Goal: Task Accomplishment & Management: Manage account settings

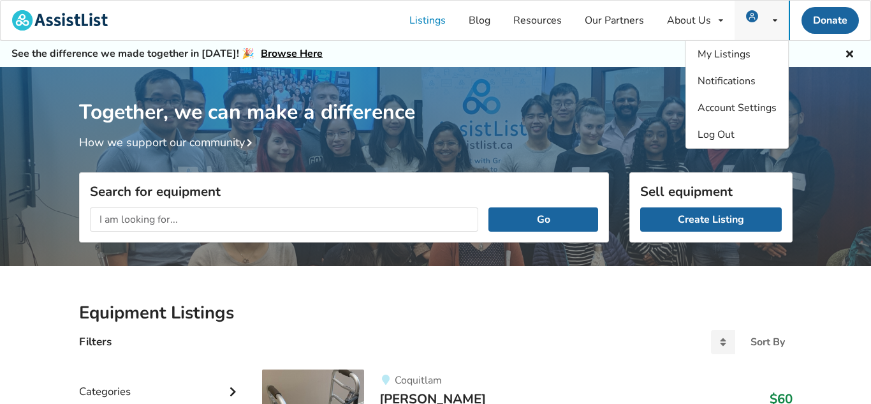
click at [775, 20] on icon at bounding box center [775, 21] width 4 height 8
click at [753, 13] on img at bounding box center [752, 16] width 12 height 12
click at [731, 48] on span "My Listings" at bounding box center [724, 54] width 53 height 14
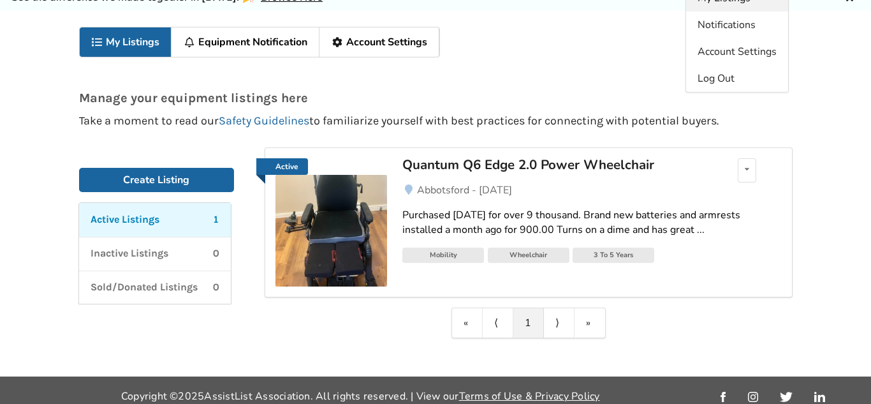
scroll to position [51, 0]
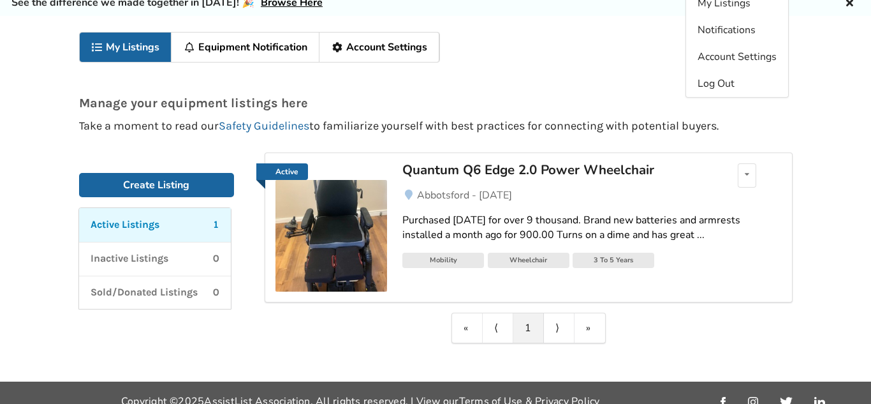
click at [337, 235] on img at bounding box center [331, 236] width 112 height 112
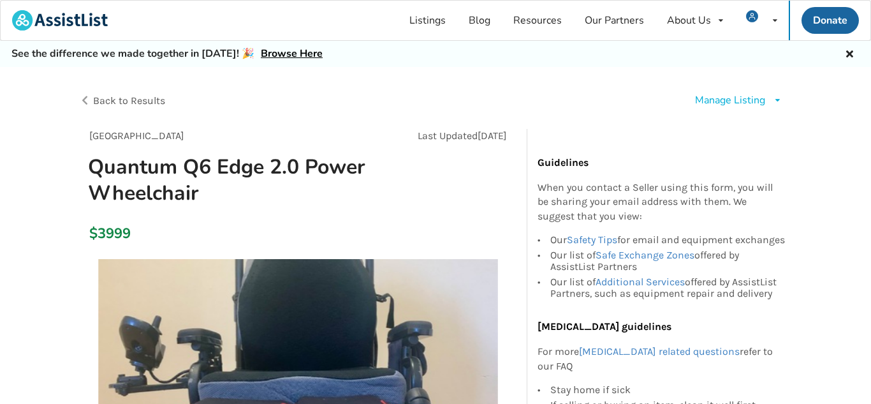
click at [758, 94] on div "Manage Listing" at bounding box center [730, 100] width 70 height 15
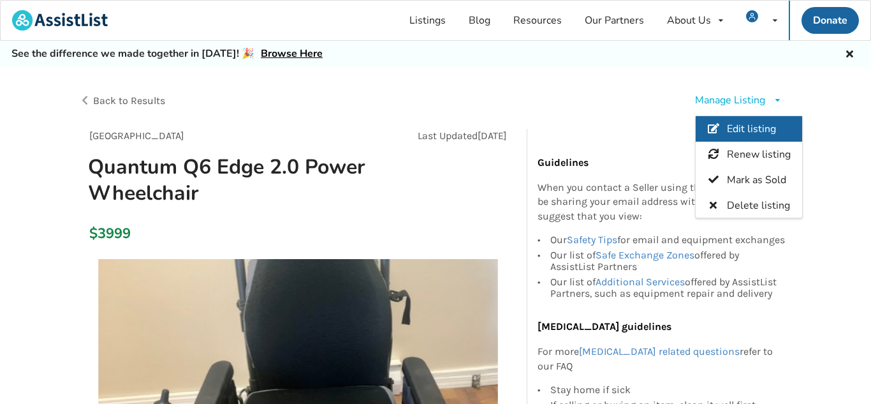
click at [752, 127] on span "Edit listing" at bounding box center [750, 129] width 49 height 14
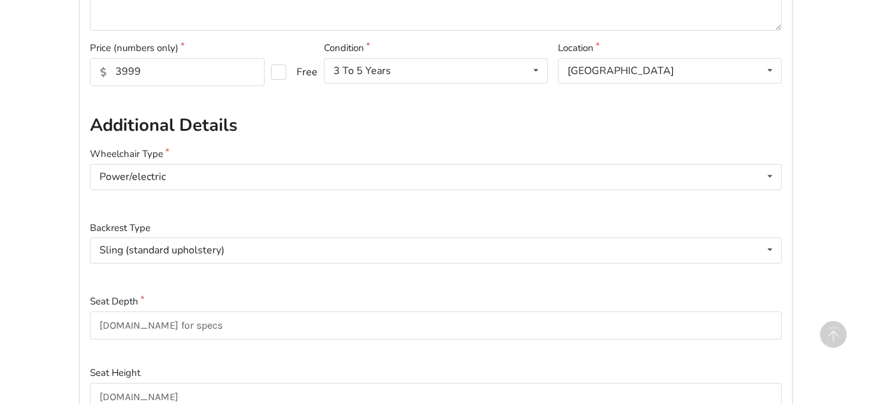
scroll to position [392, 0]
click at [777, 73] on icon at bounding box center [770, 70] width 18 height 24
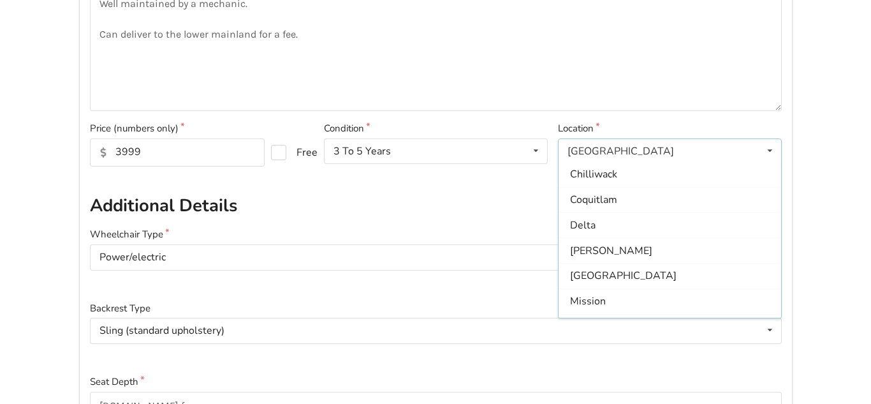
scroll to position [0, 0]
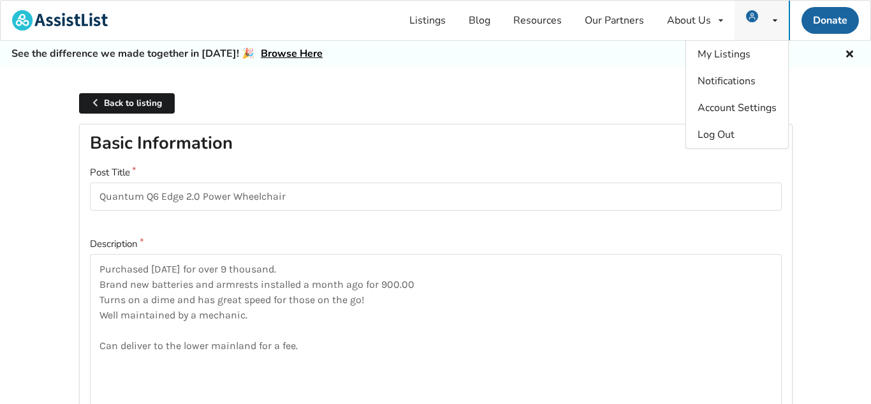
click at [774, 24] on icon at bounding box center [775, 21] width 4 height 8
click at [774, 20] on icon at bounding box center [775, 21] width 4 height 8
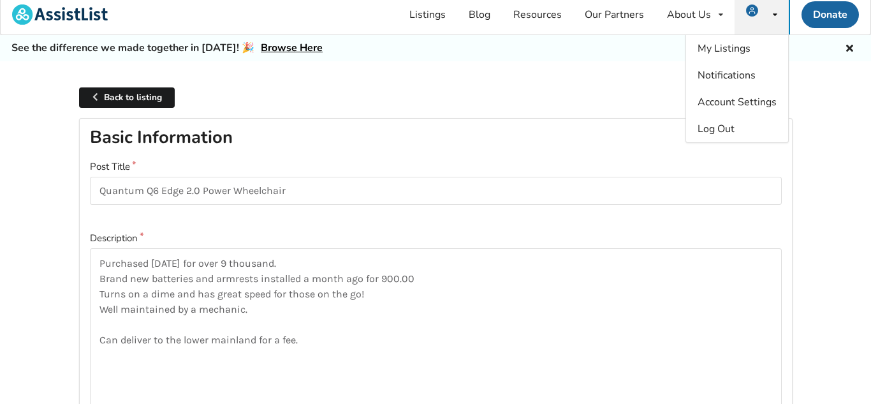
scroll to position [7, 0]
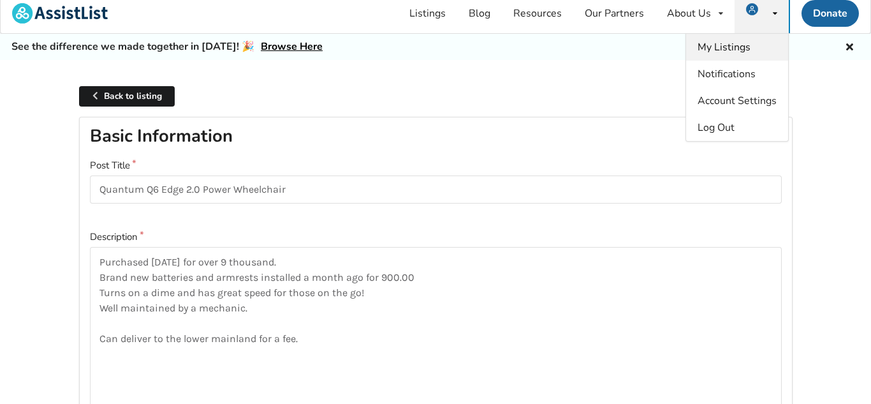
click at [710, 47] on span "My Listings" at bounding box center [724, 47] width 53 height 14
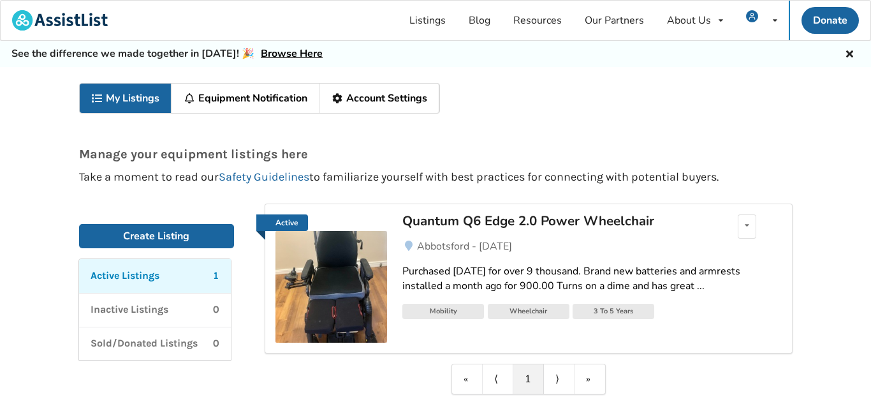
click at [265, 101] on link "Equipment Notification" at bounding box center [246, 98] width 148 height 29
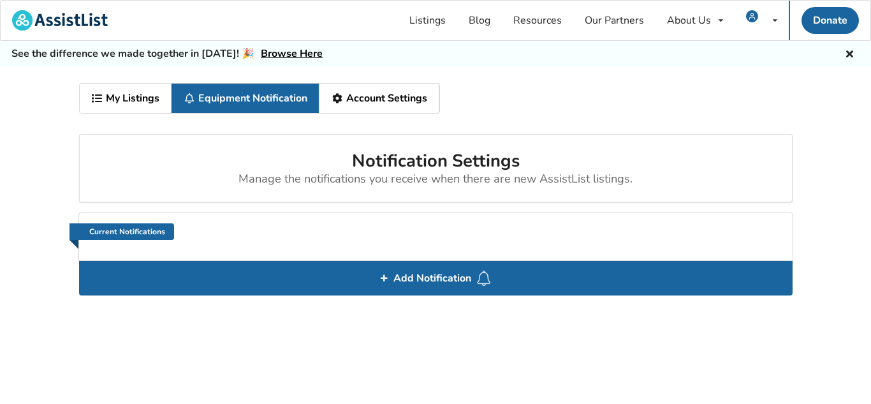
click at [402, 104] on link "Account Settings" at bounding box center [379, 98] width 120 height 29
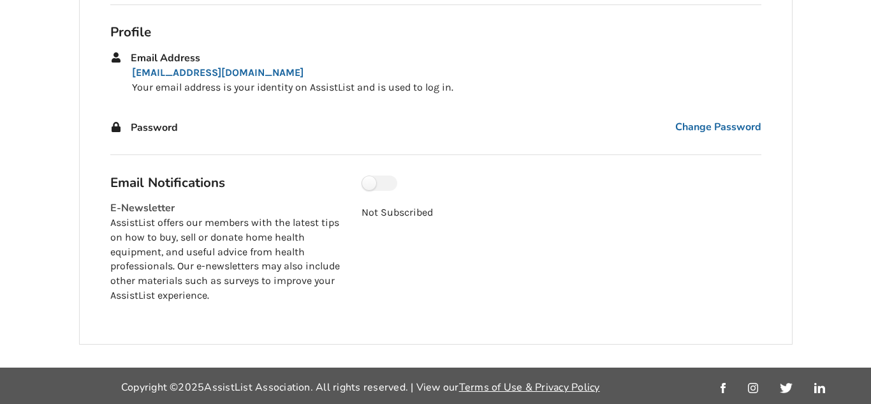
scroll to position [192, 0]
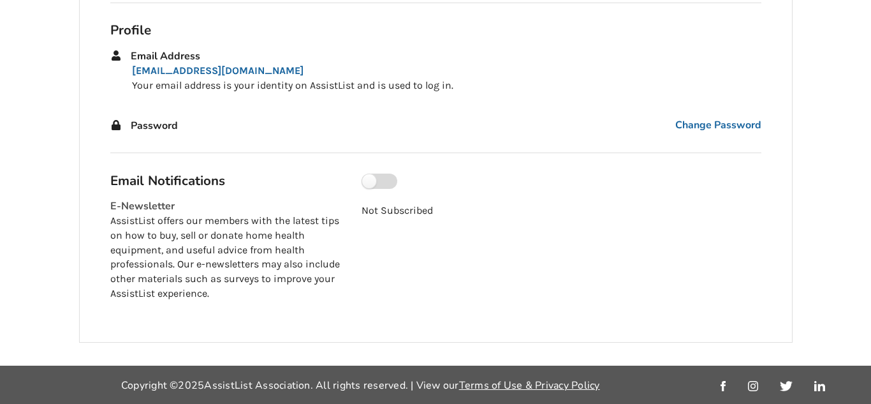
click at [379, 180] on label at bounding box center [380, 180] width 36 height 15
checkbox input "true"
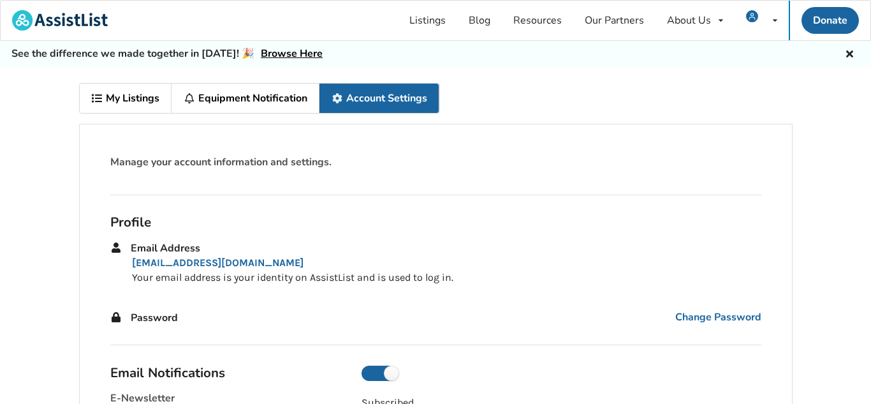
click at [280, 99] on link "Equipment Notification" at bounding box center [246, 98] width 148 height 29
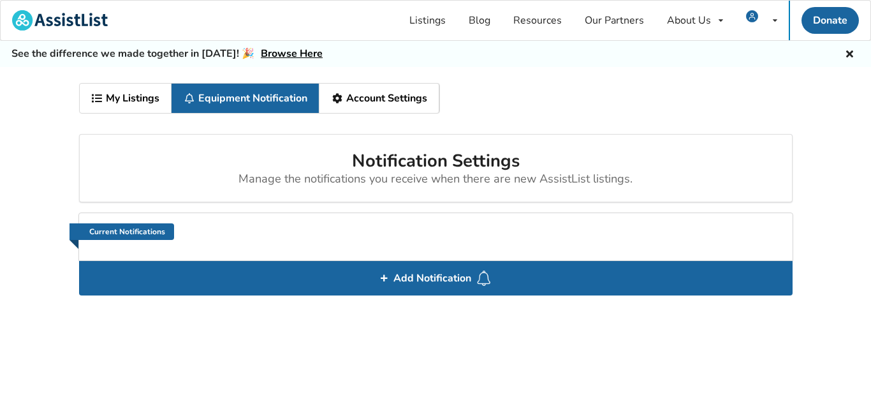
click at [132, 97] on link "My Listings" at bounding box center [126, 98] width 92 height 29
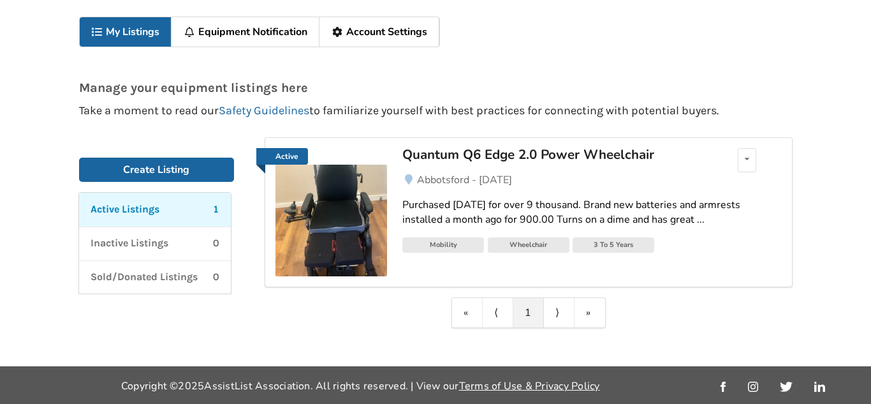
scroll to position [67, 0]
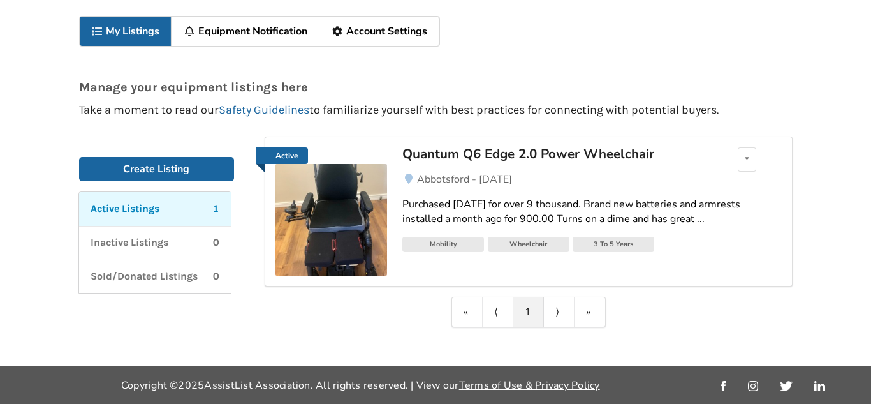
click at [525, 163] on link "Quantum Q6 Edge 2.0 Power Wheelchair" at bounding box center [551, 159] width 298 height 24
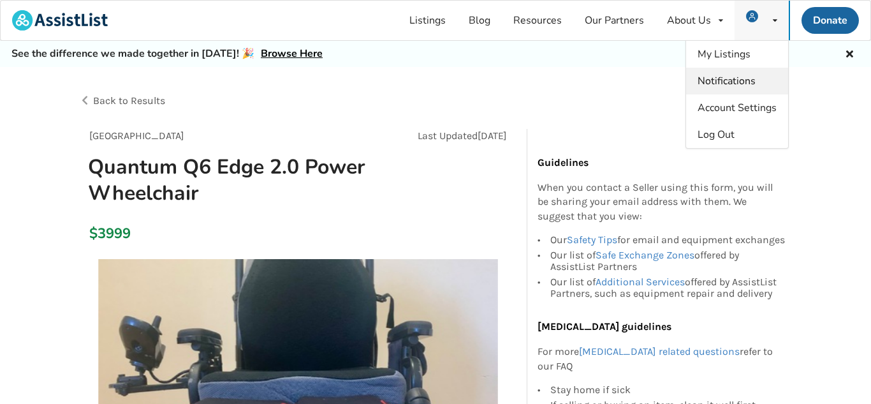
click at [731, 84] on span "Notifications" at bounding box center [727, 81] width 58 height 14
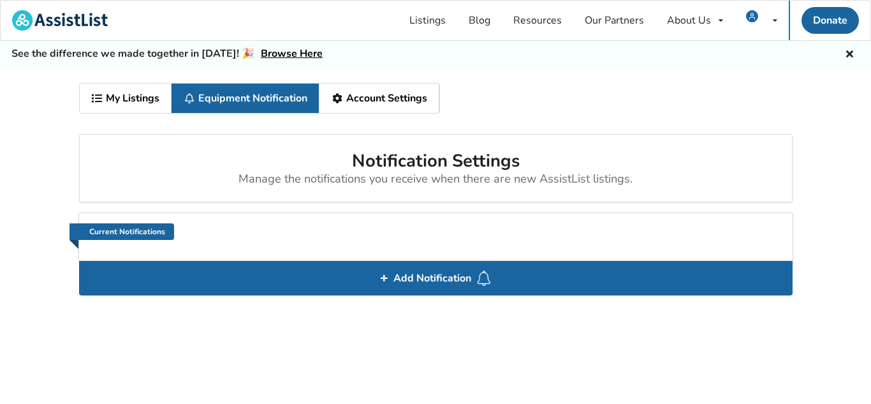
click at [138, 111] on link "My Listings" at bounding box center [126, 98] width 92 height 29
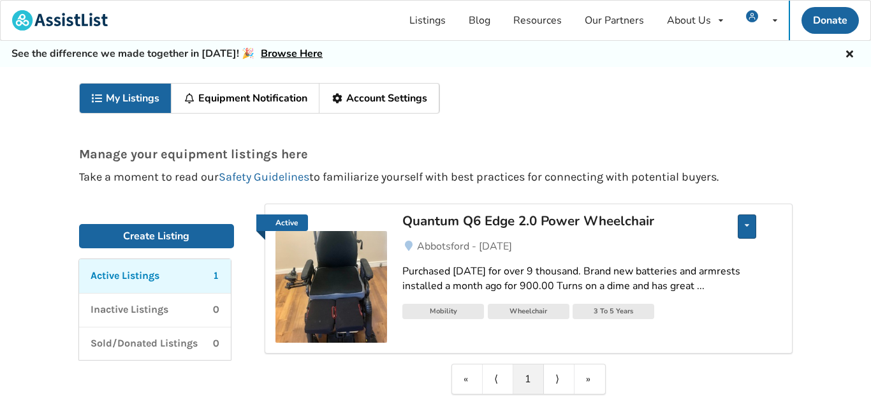
click at [751, 223] on div "Edit listing Renew listing Mark as Sold Delete listing" at bounding box center [747, 226] width 18 height 24
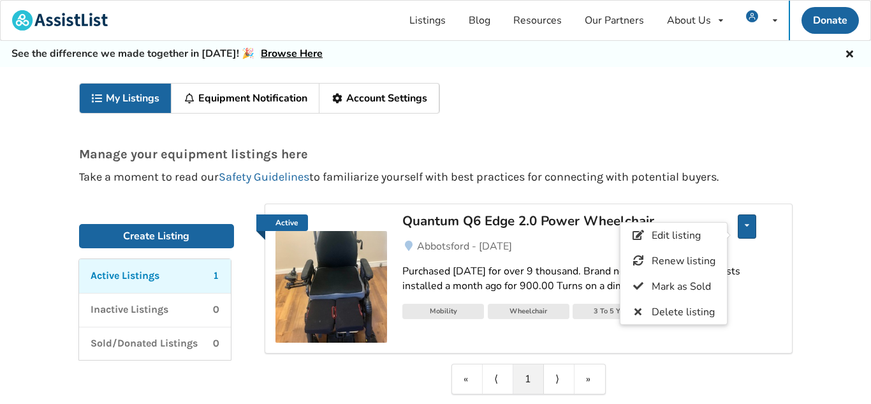
click at [751, 224] on div "Edit listing Renew listing Mark as Sold Delete listing" at bounding box center [747, 226] width 18 height 24
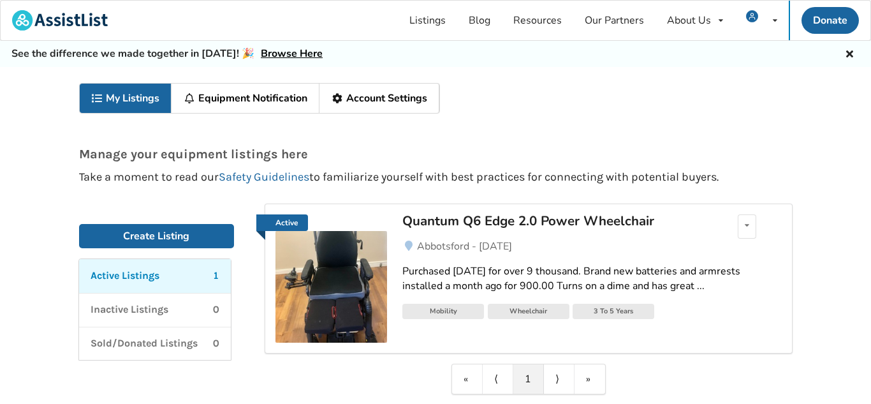
click at [253, 106] on link "Equipment Notification" at bounding box center [246, 98] width 148 height 29
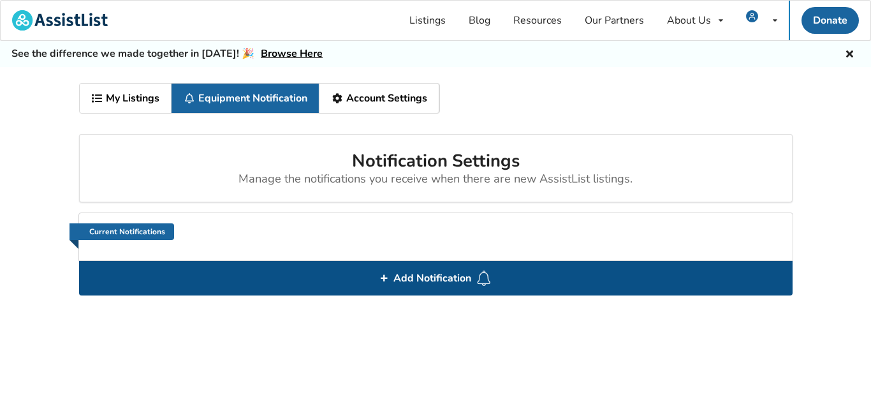
click at [449, 275] on span "Add Notification" at bounding box center [432, 278] width 88 height 20
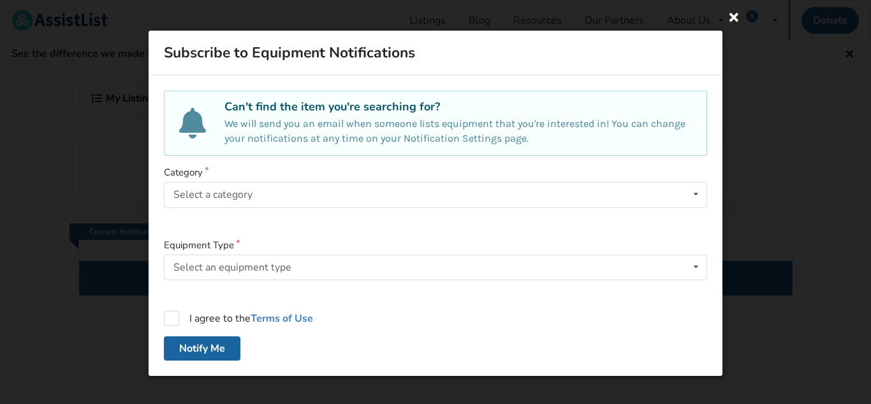
click at [730, 24] on icon at bounding box center [734, 16] width 23 height 23
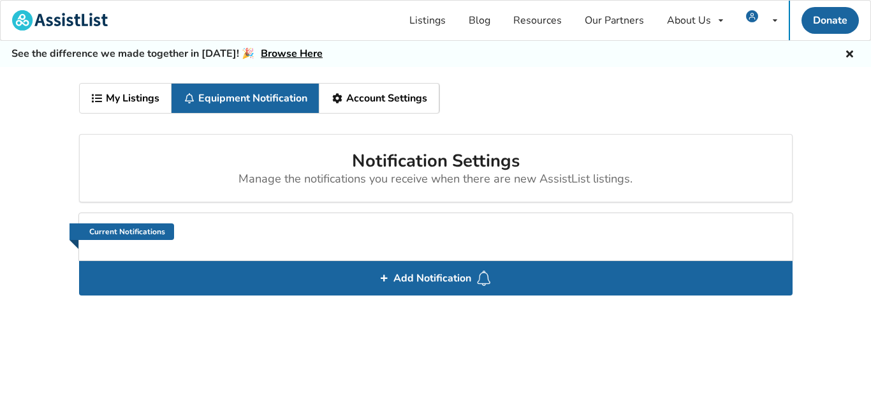
click at [655, 108] on div "My Listings Equipment Notification Account Settings" at bounding box center [436, 103] width 714 height 41
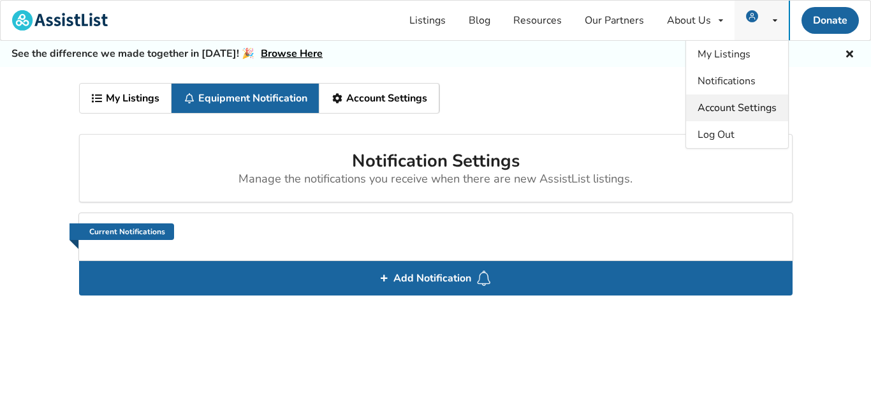
click at [731, 108] on span "Account Settings" at bounding box center [737, 108] width 79 height 14
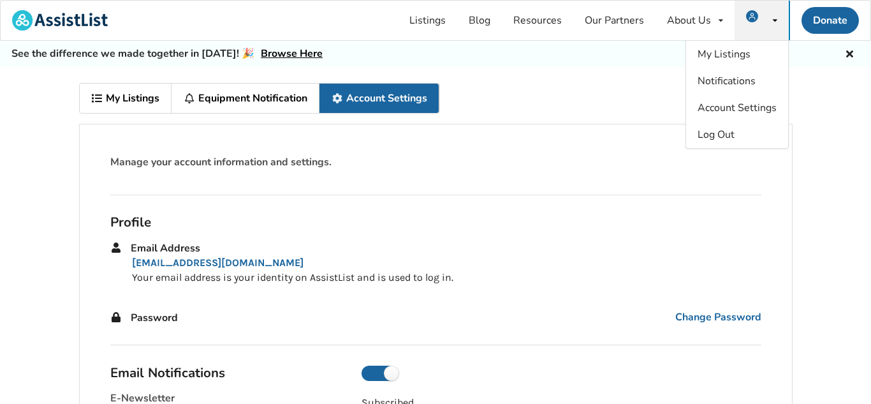
click at [624, 193] on div "Manage your account information and settings." at bounding box center [436, 170] width 672 height 50
